Goal: Use online tool/utility: Utilize a website feature to perform a specific function

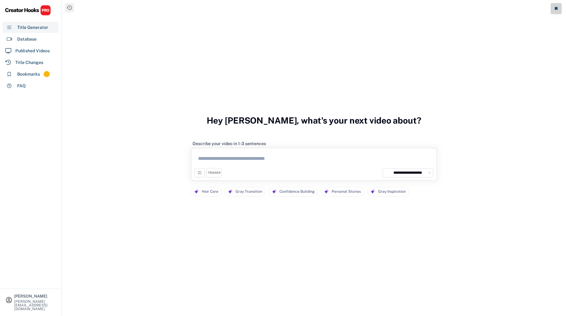
select select "**********"
click at [271, 164] on textarea at bounding box center [313, 159] width 239 height 17
click at [41, 73] on div "Bookmarks 312" at bounding box center [30, 73] width 56 height 11
select select "******"
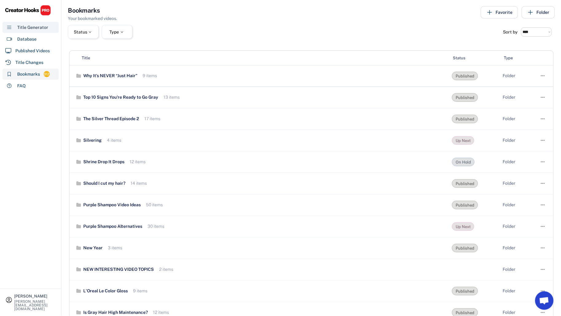
click at [25, 26] on div "Title Generator" at bounding box center [32, 27] width 31 height 6
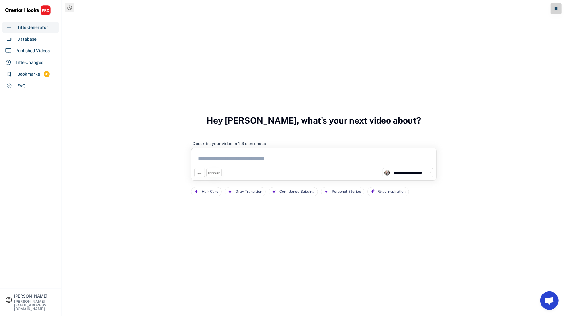
click at [252, 159] on textarea at bounding box center [313, 159] width 239 height 17
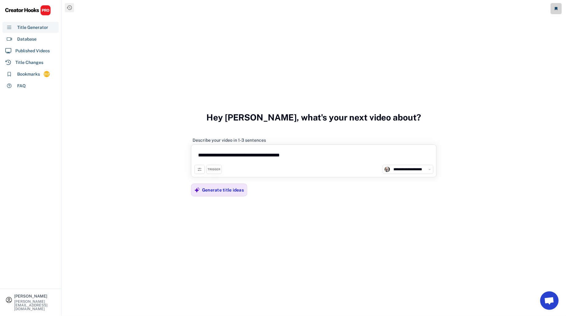
click at [259, 155] on textarea "**********" at bounding box center [313, 156] width 239 height 17
click at [306, 154] on textarea "**********" at bounding box center [313, 156] width 239 height 17
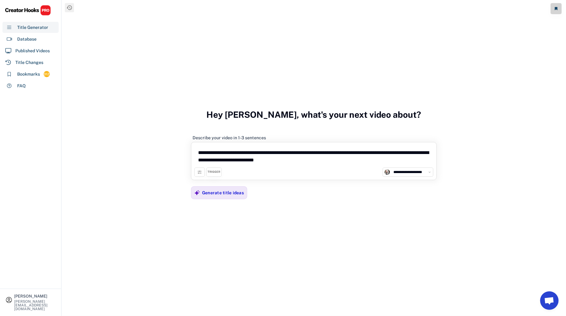
drag, startPoint x: 382, startPoint y: 154, endPoint x: 384, endPoint y: 161, distance: 7.8
click at [384, 161] on textarea "**********" at bounding box center [313, 156] width 239 height 22
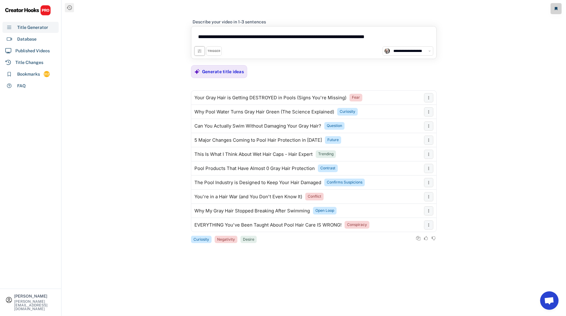
click at [195, 49] on button at bounding box center [199, 50] width 10 height 9
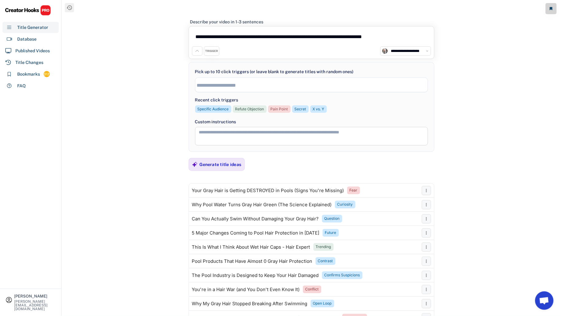
click at [280, 108] on div "Pain Point" at bounding box center [280, 109] width 18 height 5
click at [241, 109] on div "Curiosity" at bounding box center [242, 109] width 16 height 5
click at [199, 108] on div "Secret" at bounding box center [203, 109] width 12 height 5
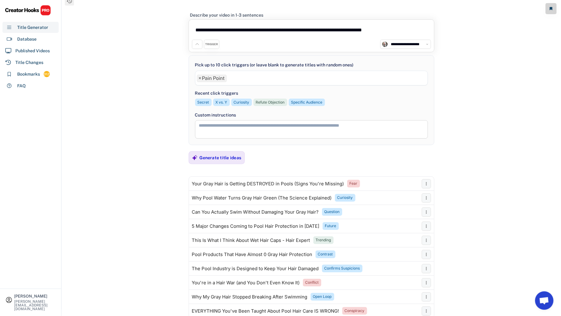
scroll to position [35, 0]
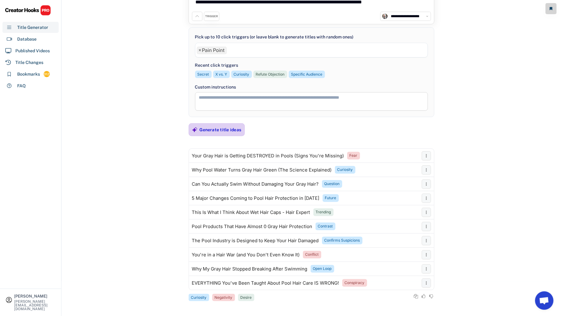
click at [221, 127] on div "Generate title ideas" at bounding box center [221, 130] width 42 height 6
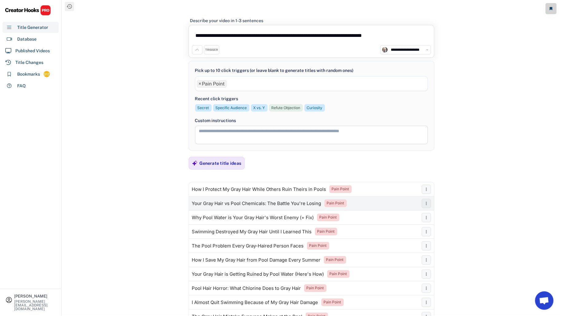
scroll to position [0, 0]
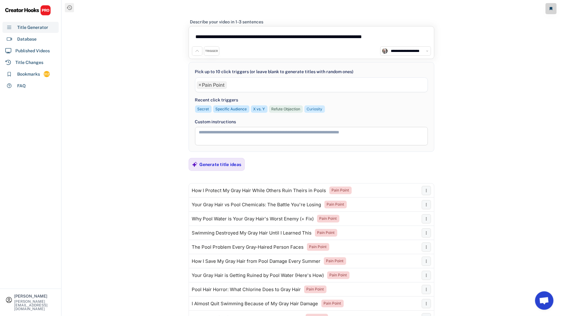
click at [314, 107] on div "Curiosity" at bounding box center [315, 109] width 16 height 5
click at [199, 83] on span "×" at bounding box center [200, 85] width 3 height 5
click at [323, 108] on div "Curiosity" at bounding box center [321, 109] width 16 height 5
click at [245, 84] on input "search" at bounding box center [313, 85] width 233 height 5
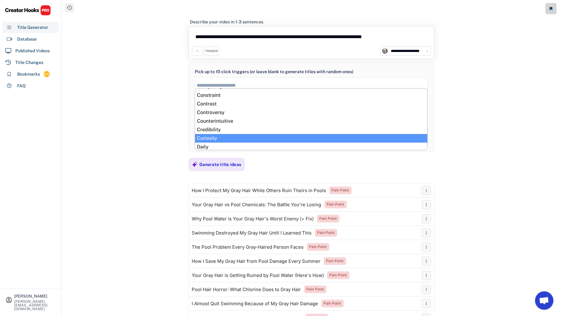
scroll to position [57, 0]
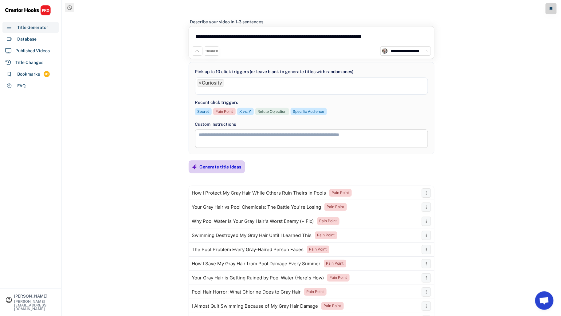
click at [226, 168] on div "Generate title ideas" at bounding box center [221, 167] width 42 height 6
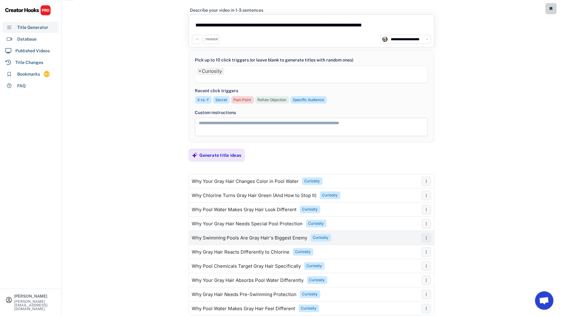
scroll to position [0, 0]
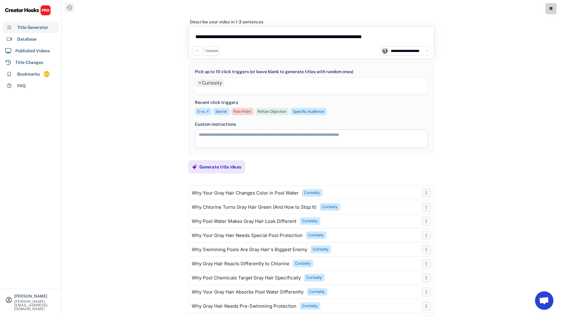
click at [407, 33] on textarea "**********" at bounding box center [311, 37] width 239 height 17
drag, startPoint x: 406, startPoint y: 35, endPoint x: 130, endPoint y: 19, distance: 276.8
click at [130, 19] on div "**********" at bounding box center [311, 158] width 499 height 316
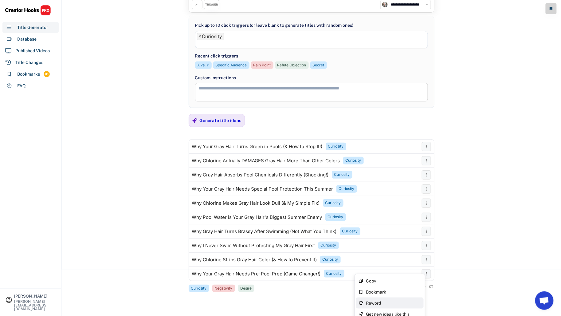
scroll to position [51, 0]
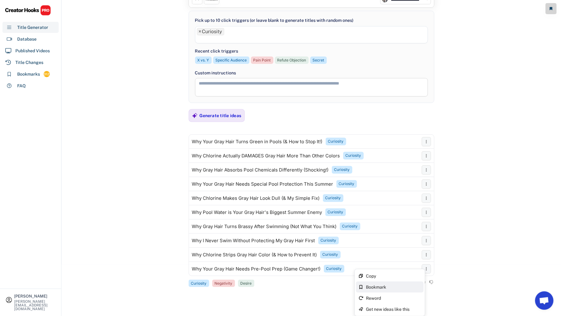
type textarea "**********"
click at [400, 290] on div "Bookmark" at bounding box center [390, 286] width 68 height 11
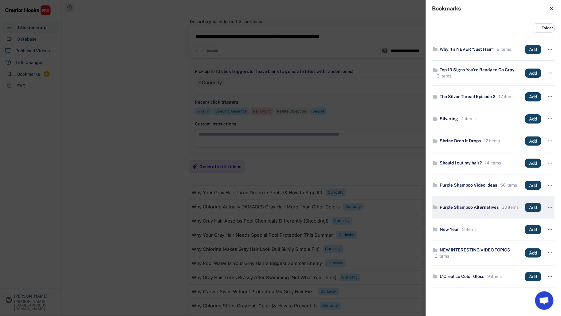
scroll to position [0, 0]
click at [542, 28] on span "Folder" at bounding box center [547, 28] width 11 height 0
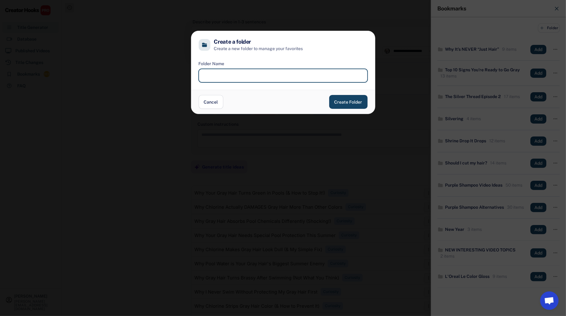
click at [259, 75] on input "input" at bounding box center [283, 76] width 169 height 14
type input "*"
type input "**********"
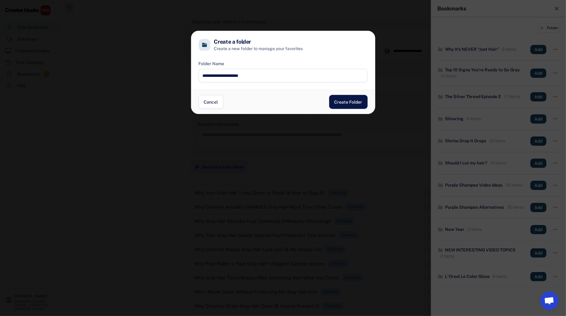
click at [347, 103] on button "Create Folder" at bounding box center [348, 102] width 38 height 14
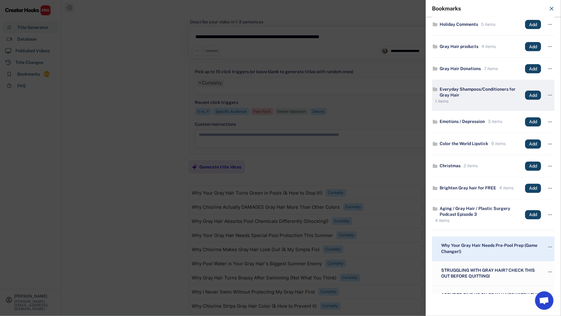
scroll to position [372, 0]
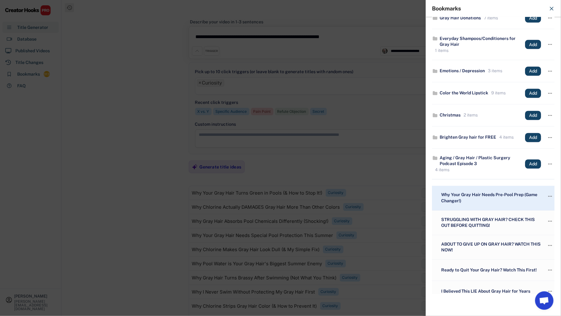
click at [361, 152] on div at bounding box center [280, 158] width 561 height 316
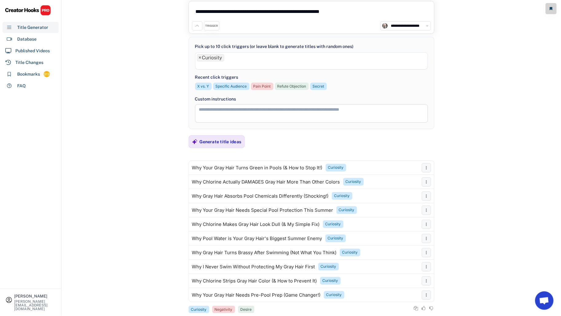
scroll to position [37, 0]
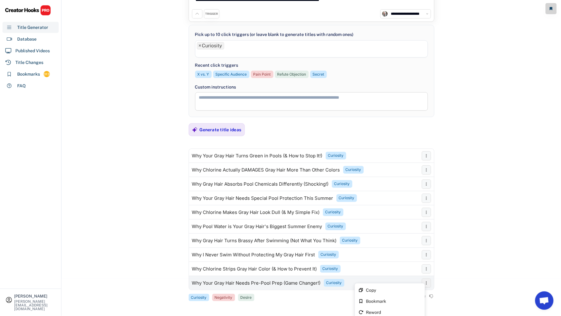
click at [426, 281] on icon at bounding box center [426, 282] width 5 height 5
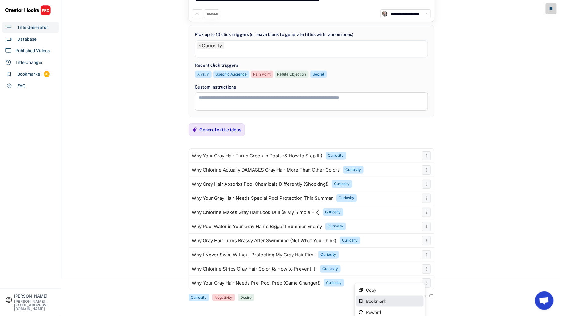
click at [400, 301] on div "Bookmark" at bounding box center [393, 301] width 55 height 4
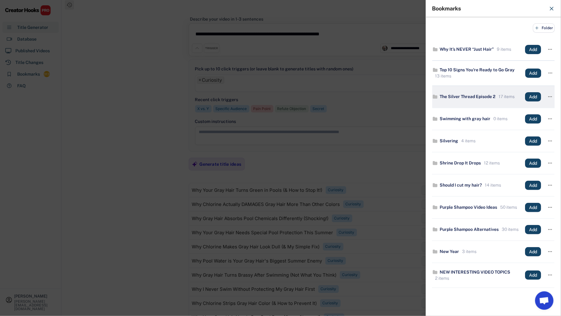
scroll to position [0, 0]
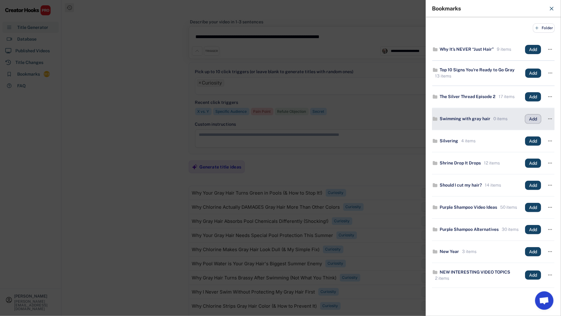
click at [527, 122] on button "Add" at bounding box center [533, 118] width 16 height 9
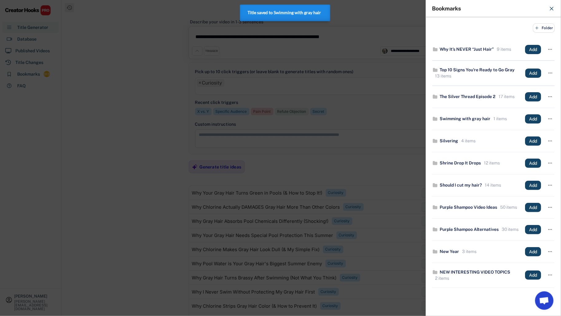
click at [294, 142] on div at bounding box center [280, 158] width 561 height 316
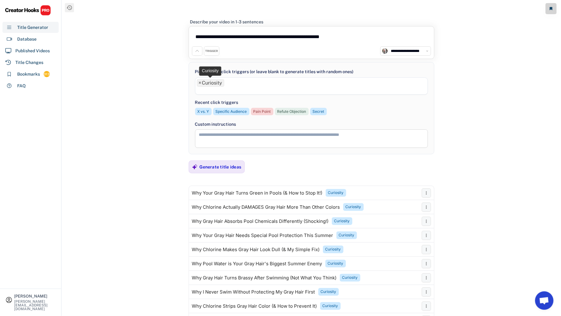
click at [201, 80] on li "× Curiosity" at bounding box center [210, 82] width 27 height 7
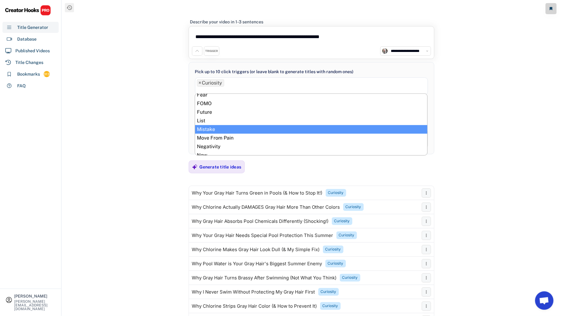
scroll to position [141, 0]
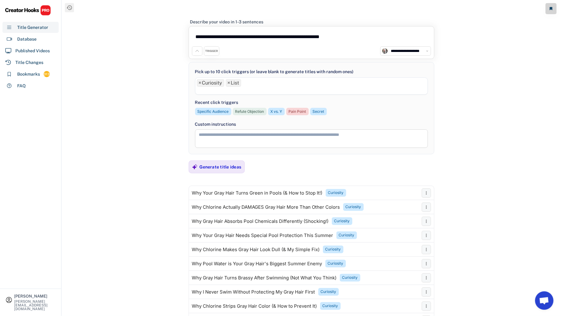
click at [201, 83] on li "× Curiosity" at bounding box center [210, 82] width 27 height 7
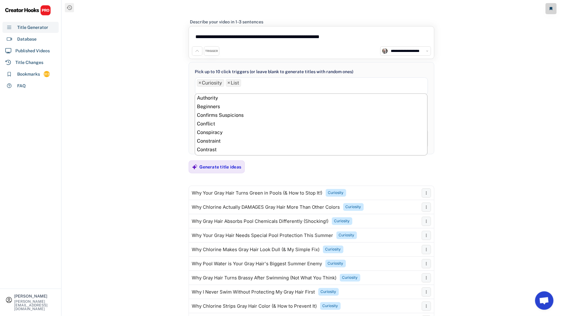
scroll to position [68, 0]
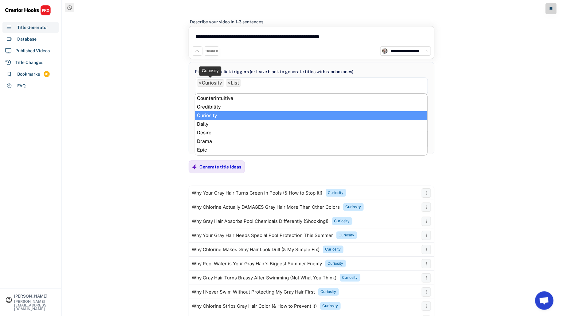
click at [200, 83] on span "×" at bounding box center [200, 82] width 3 height 5
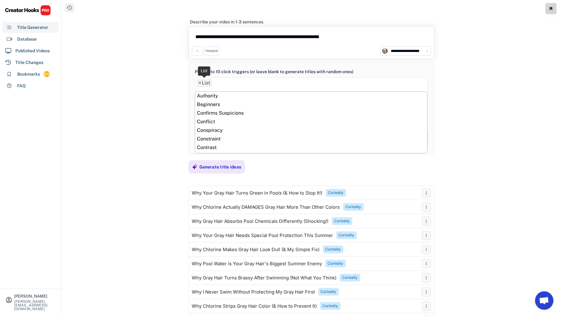
scroll to position [146, 0]
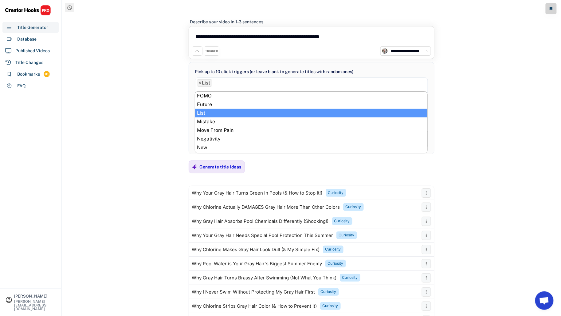
click at [178, 85] on div "**********" at bounding box center [311, 158] width 499 height 316
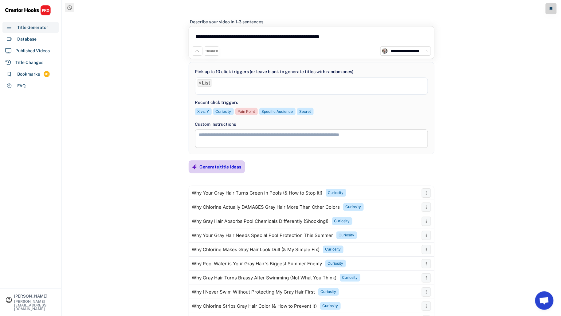
click at [219, 166] on div "Generate title ideas" at bounding box center [221, 167] width 42 height 6
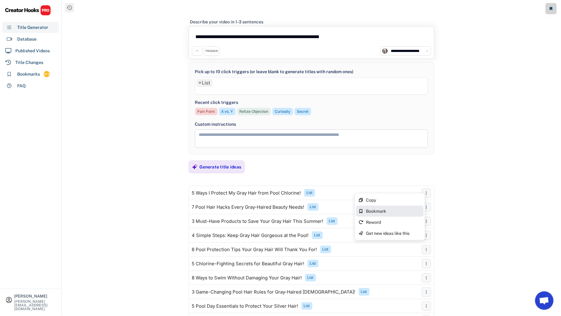
click at [411, 212] on div "Bookmark" at bounding box center [393, 211] width 55 height 4
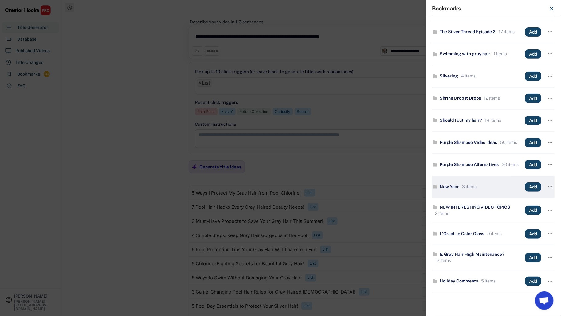
scroll to position [51, 0]
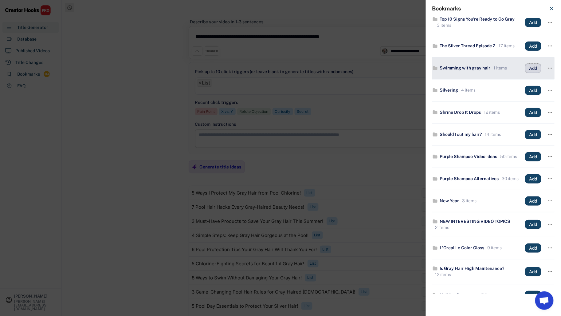
click at [529, 69] on button "Add" at bounding box center [533, 68] width 16 height 9
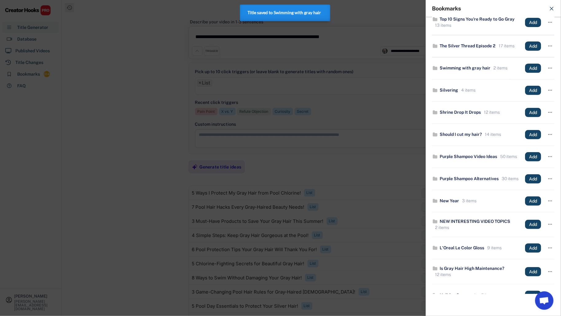
click at [115, 131] on div at bounding box center [280, 158] width 561 height 316
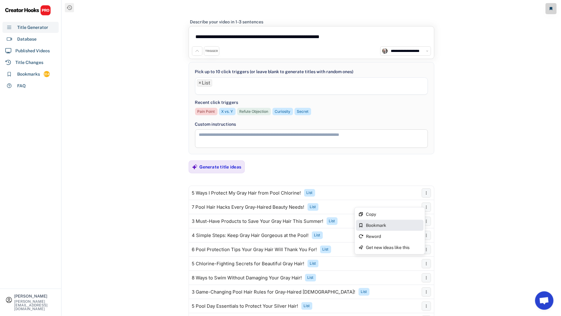
click at [401, 221] on div "Bookmark" at bounding box center [390, 225] width 68 height 11
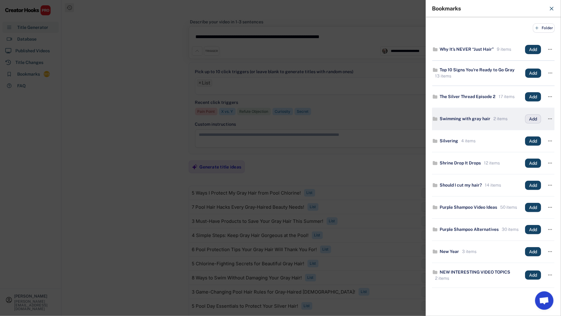
click at [528, 123] on button "Add" at bounding box center [533, 118] width 16 height 9
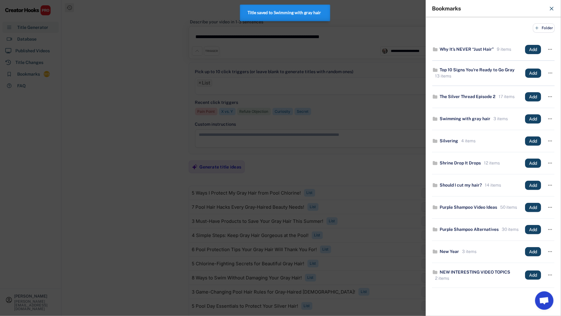
click at [150, 138] on div at bounding box center [280, 158] width 561 height 316
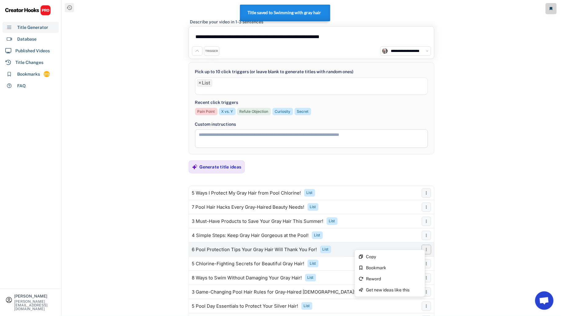
click at [428, 247] on icon at bounding box center [426, 249] width 5 height 5
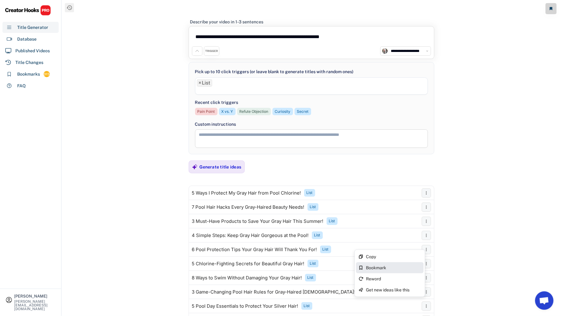
click at [377, 271] on div "Bookmark" at bounding box center [390, 267] width 68 height 11
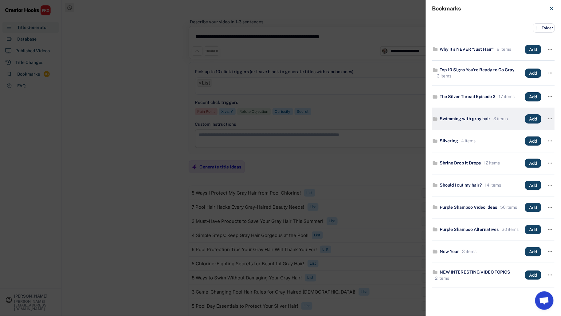
click at [527, 119] on button "Add" at bounding box center [533, 118] width 16 height 9
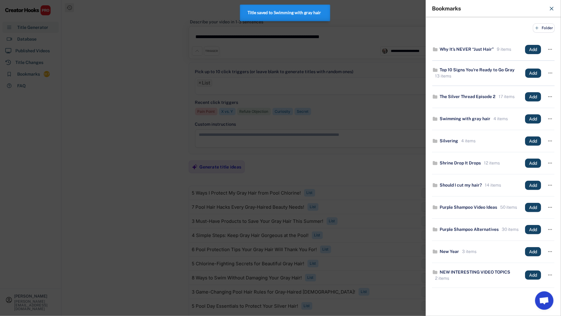
drag, startPoint x: 138, startPoint y: 165, endPoint x: 144, endPoint y: 166, distance: 5.4
click at [138, 165] on div at bounding box center [280, 158] width 561 height 316
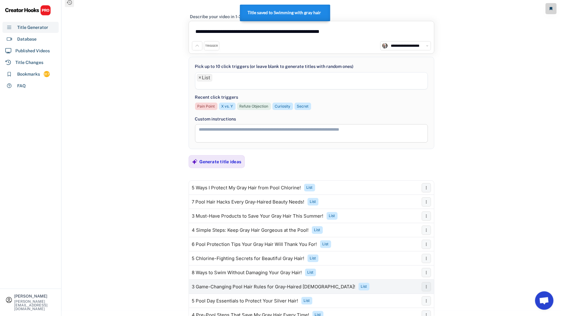
scroll to position [6, 0]
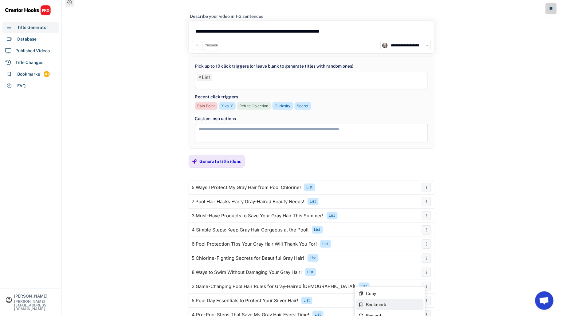
click at [400, 303] on div "Bookmark" at bounding box center [393, 304] width 55 height 4
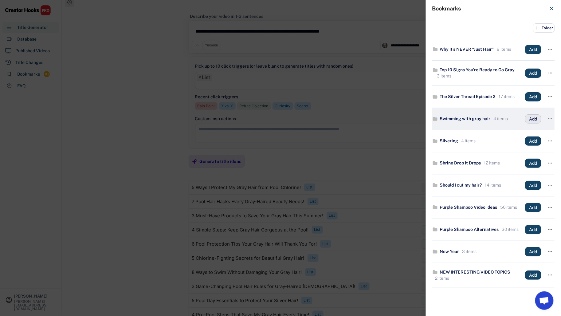
drag, startPoint x: 524, startPoint y: 119, endPoint x: 467, endPoint y: 138, distance: 59.3
click at [525, 119] on button "Add" at bounding box center [533, 118] width 16 height 9
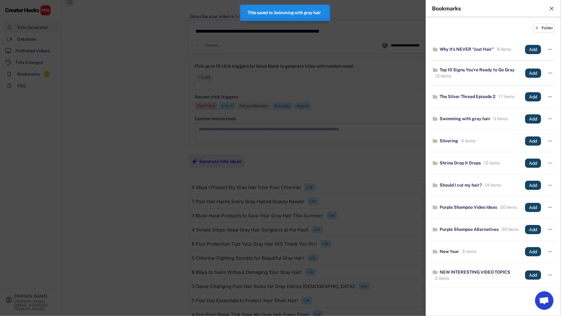
click at [160, 234] on div at bounding box center [280, 158] width 561 height 316
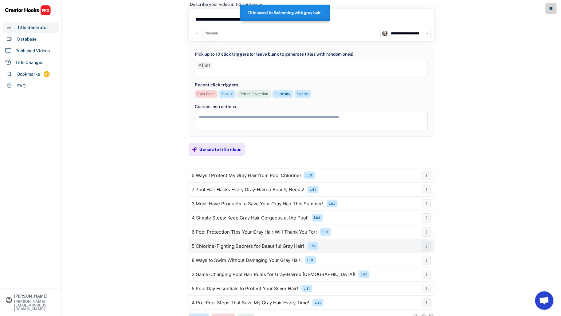
scroll to position [36, 0]
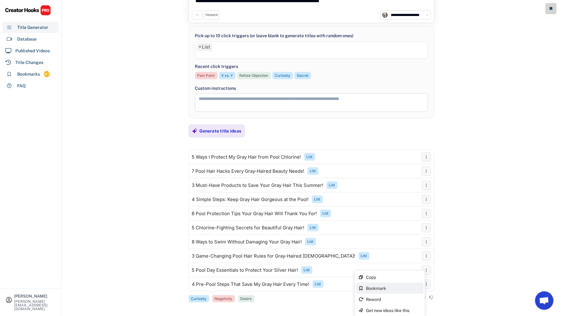
click at [388, 286] on div "Bookmark" at bounding box center [393, 288] width 55 height 4
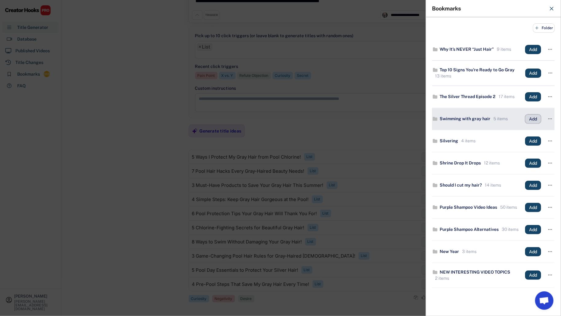
click at [534, 119] on button "Add" at bounding box center [533, 118] width 16 height 9
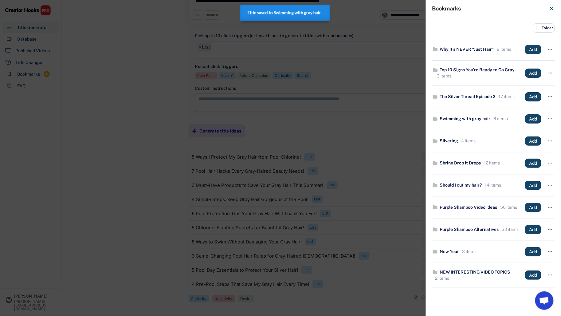
click at [165, 187] on div at bounding box center [280, 158] width 561 height 316
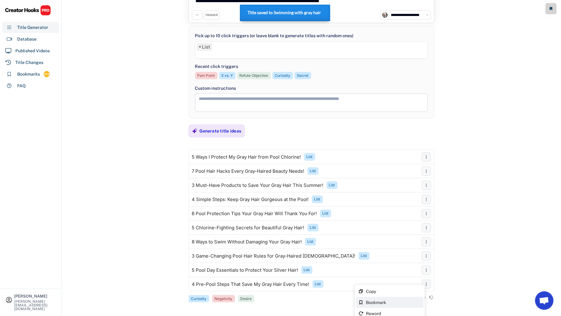
click at [392, 305] on div "Bookmark" at bounding box center [390, 302] width 68 height 11
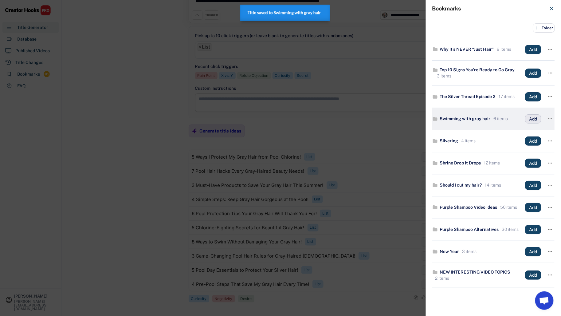
drag, startPoint x: 525, startPoint y: 123, endPoint x: 476, endPoint y: 124, distance: 49.7
click at [525, 123] on button "Add" at bounding box center [533, 118] width 16 height 9
click at [144, 130] on div at bounding box center [280, 158] width 561 height 316
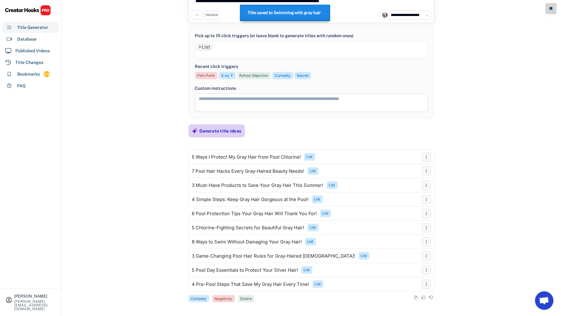
click at [211, 132] on div "Generate title ideas" at bounding box center [221, 131] width 42 height 6
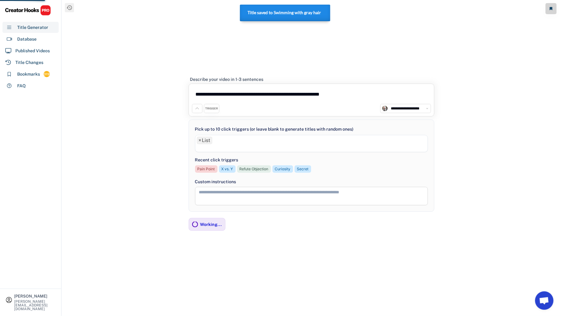
scroll to position [0, 0]
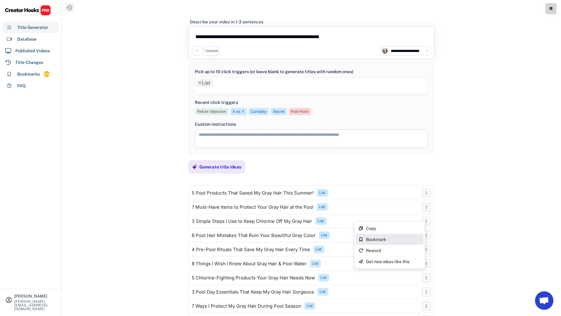
click at [399, 242] on div "Bookmark" at bounding box center [390, 239] width 68 height 11
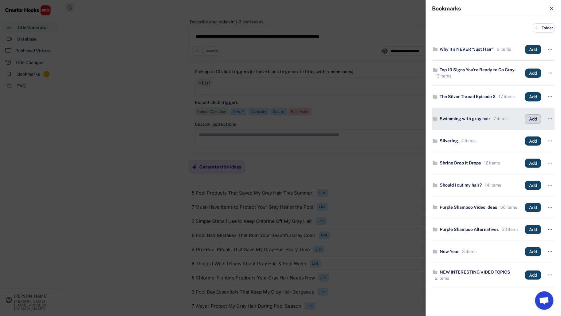
click at [527, 121] on button "Add" at bounding box center [533, 118] width 16 height 9
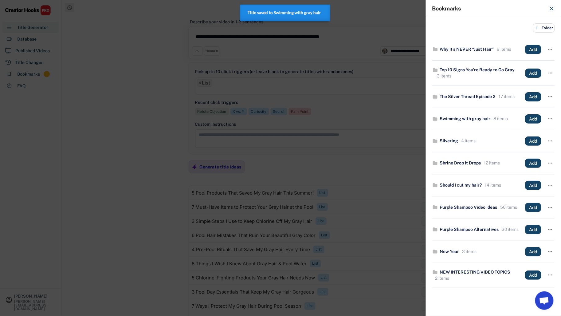
click at [158, 223] on div at bounding box center [280, 158] width 561 height 316
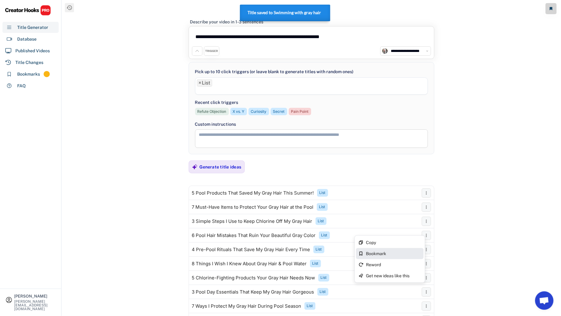
click at [399, 250] on div "Bookmark" at bounding box center [390, 253] width 68 height 11
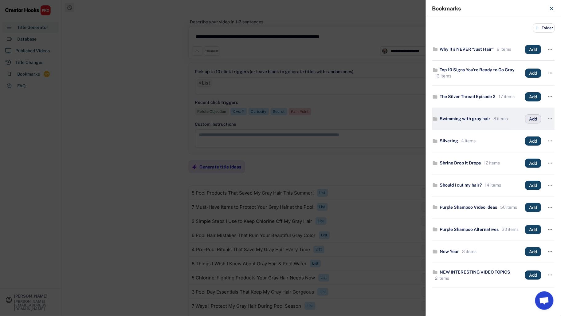
click at [531, 119] on button "Add" at bounding box center [533, 118] width 16 height 9
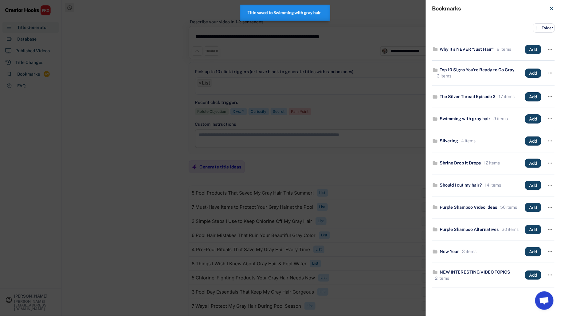
click at [151, 226] on div at bounding box center [280, 158] width 561 height 316
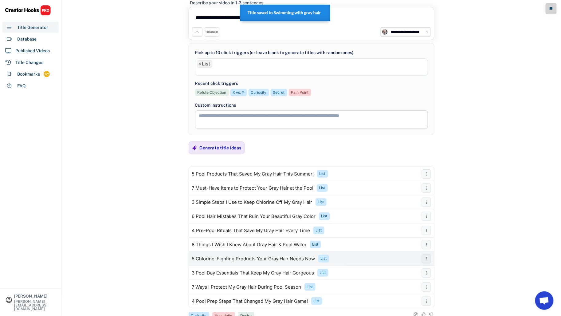
scroll to position [24, 0]
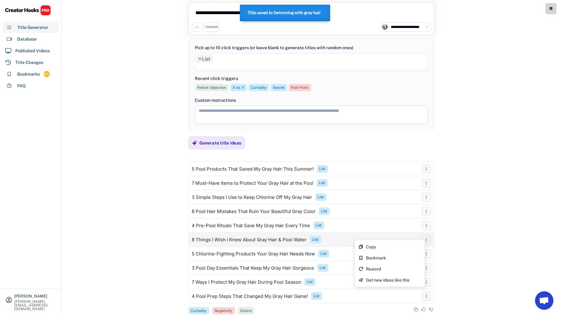
click at [423, 238] on button at bounding box center [426, 239] width 9 height 9
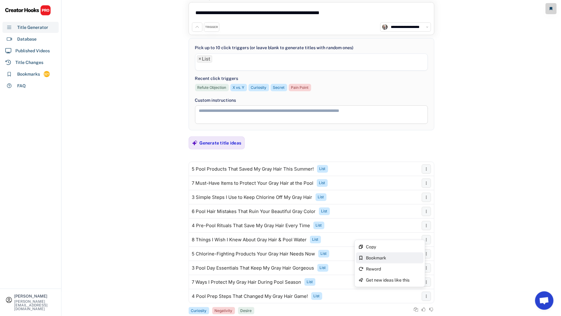
click at [411, 255] on div "Bookmark" at bounding box center [393, 257] width 55 height 4
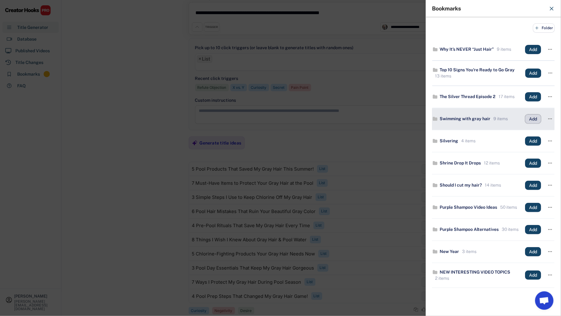
click at [529, 123] on button "Add" at bounding box center [533, 118] width 16 height 9
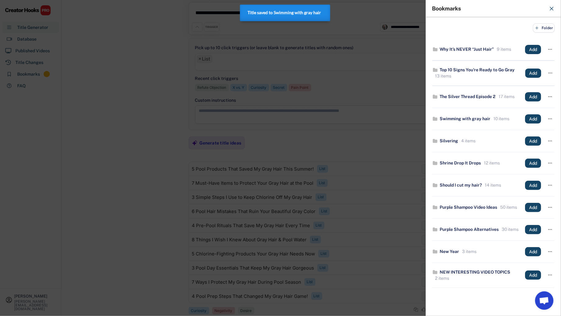
click at [131, 250] on div at bounding box center [280, 158] width 561 height 316
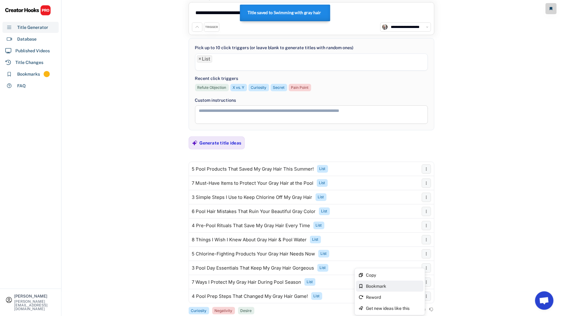
click at [405, 286] on div "Bookmark" at bounding box center [393, 286] width 55 height 4
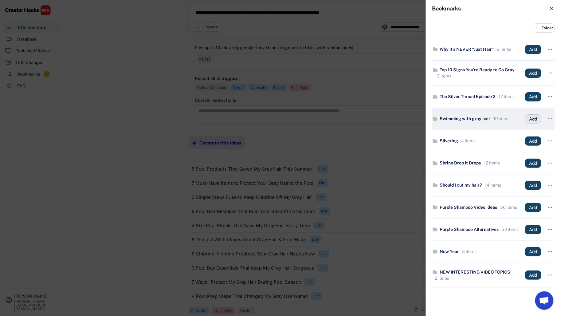
click at [534, 122] on button "Add" at bounding box center [533, 118] width 16 height 9
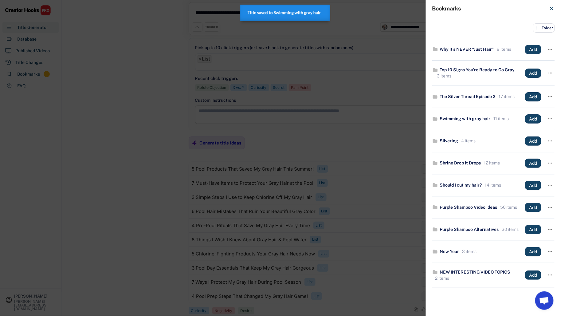
click at [141, 256] on div at bounding box center [280, 158] width 561 height 316
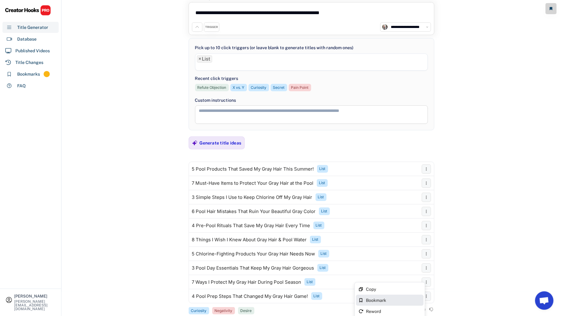
click at [402, 301] on div "Bookmark" at bounding box center [393, 300] width 55 height 4
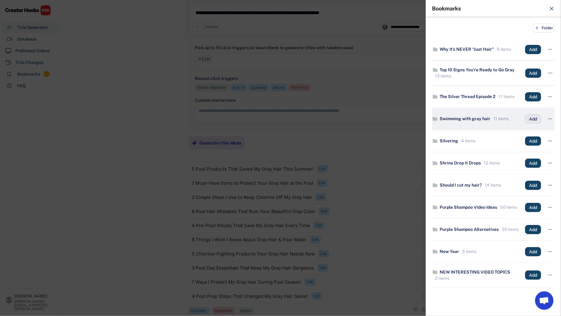
click at [533, 122] on button "Add" at bounding box center [533, 118] width 16 height 9
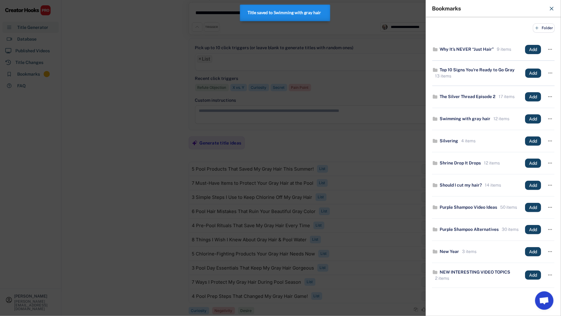
click at [140, 223] on div at bounding box center [280, 158] width 561 height 316
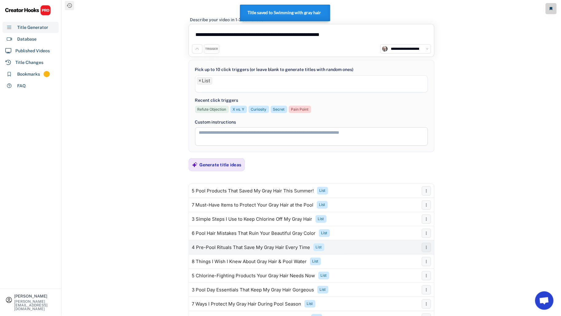
scroll to position [0, 0]
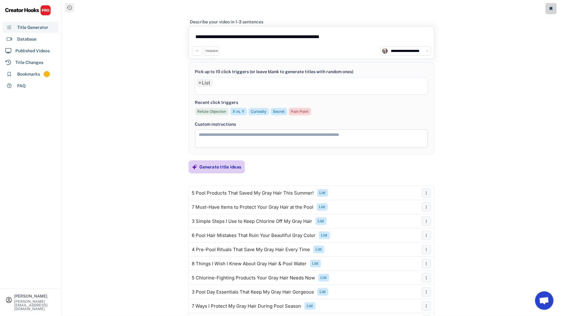
click at [208, 164] on div "Generate title ideas" at bounding box center [221, 167] width 42 height 6
